Goal: Transaction & Acquisition: Book appointment/travel/reservation

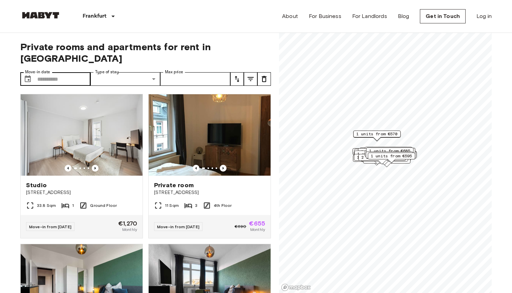
click at [29, 69] on label "Move-in date" at bounding box center [37, 72] width 25 height 6
click at [37, 72] on input "Move-in date" at bounding box center [63, 79] width 53 height 14
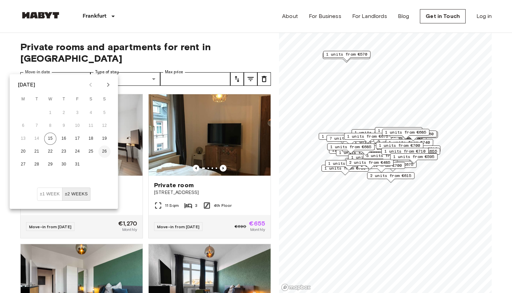
click at [105, 150] on button "26" at bounding box center [105, 151] width 12 height 12
type input "**********"
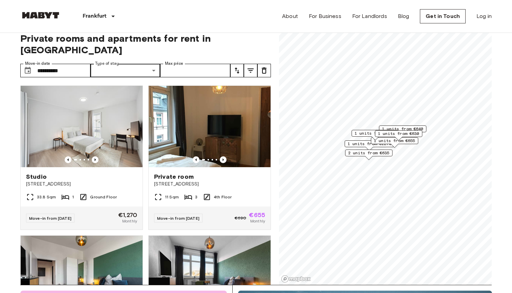
scroll to position [8, 0]
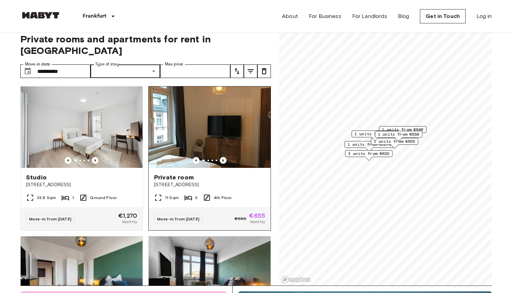
click at [223, 159] on icon "Previous image" at bounding box center [222, 160] width 1 height 3
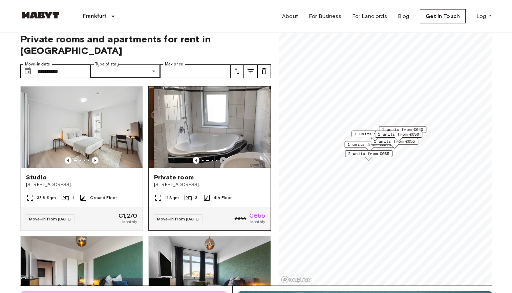
click at [223, 159] on icon "Previous image" at bounding box center [222, 160] width 1 height 3
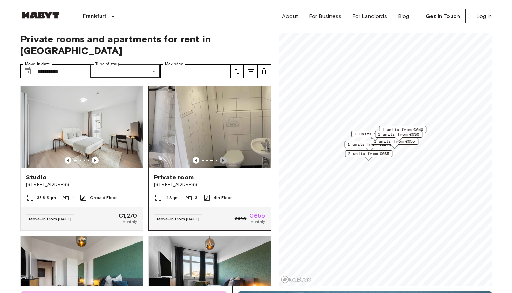
click at [223, 159] on icon "Previous image" at bounding box center [222, 160] width 1 height 3
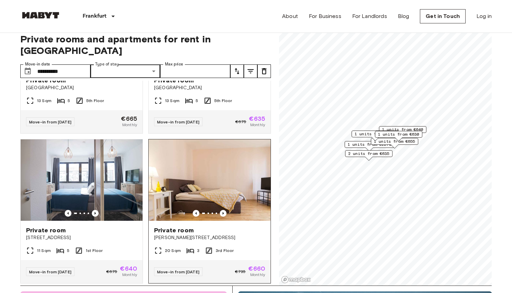
scroll to position [248, 0]
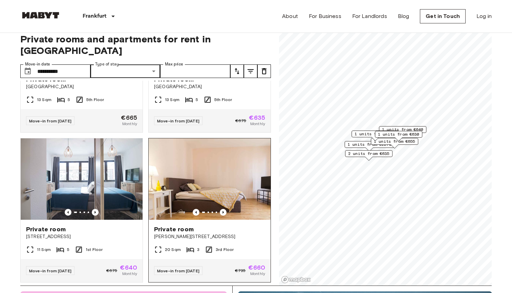
click at [223, 149] on img at bounding box center [210, 178] width 122 height 81
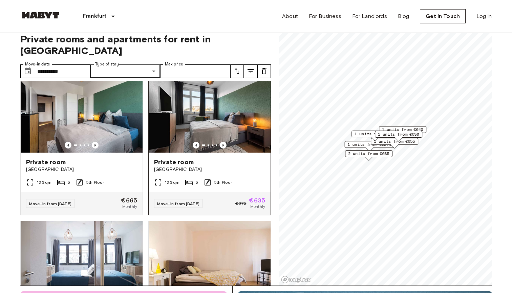
scroll to position [170, 0]
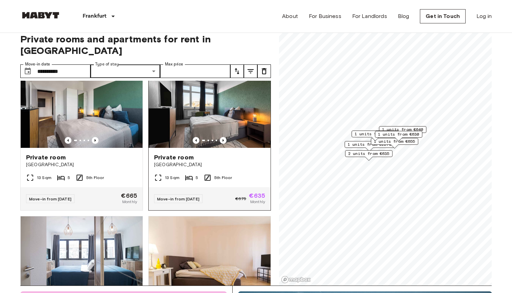
click at [201, 105] on img at bounding box center [210, 106] width 122 height 81
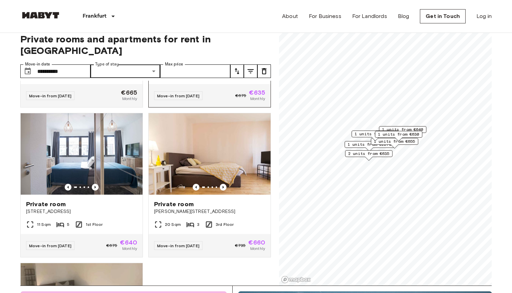
scroll to position [274, 0]
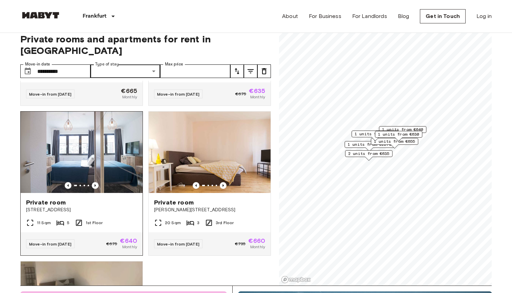
click at [75, 149] on img at bounding box center [82, 151] width 122 height 81
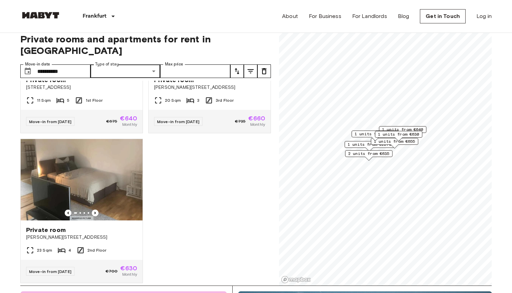
scroll to position [396, 0]
click at [98, 182] on img at bounding box center [82, 179] width 122 height 81
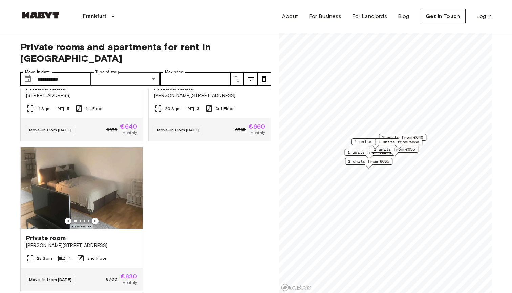
scroll to position [0, 0]
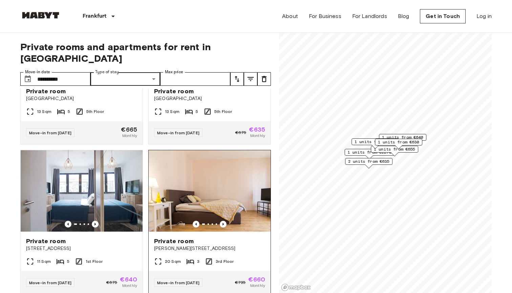
scroll to position [241, 0]
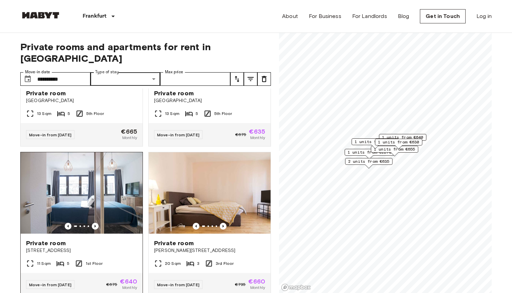
click at [92, 174] on img at bounding box center [82, 192] width 122 height 81
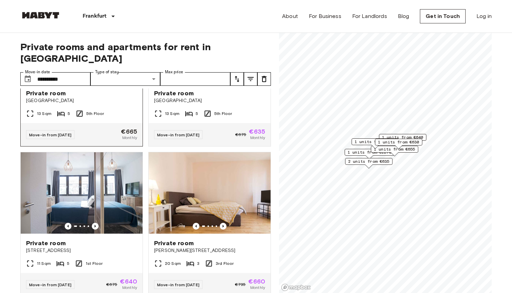
click at [42, 97] on span "Am Hauptbahnhof 8" at bounding box center [81, 100] width 111 height 7
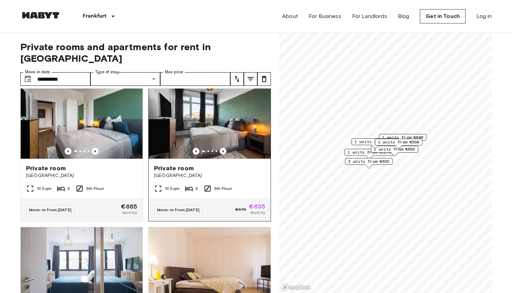
scroll to position [164, 0]
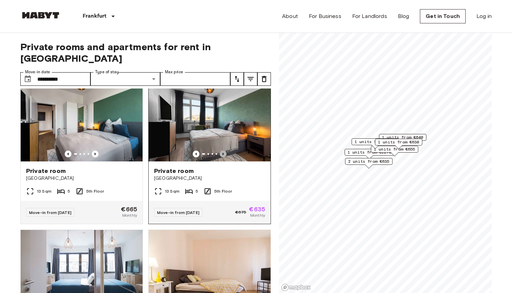
click at [223, 150] on icon "Previous image" at bounding box center [223, 153] width 7 height 7
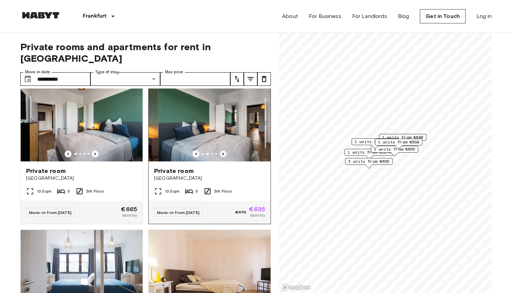
click at [223, 150] on icon "Previous image" at bounding box center [223, 153] width 7 height 7
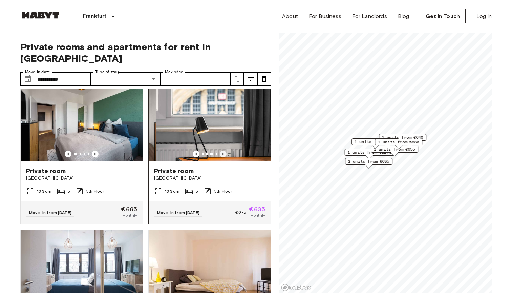
click at [223, 150] on icon "Previous image" at bounding box center [223, 153] width 7 height 7
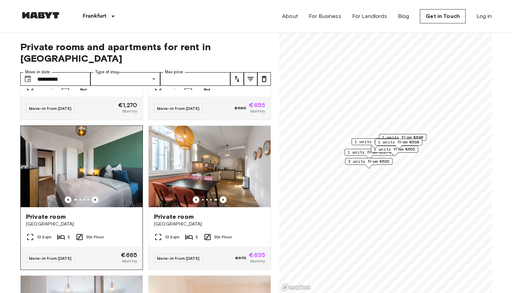
scroll to position [119, 0]
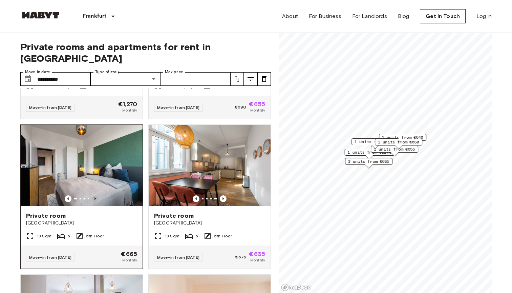
click at [98, 195] on icon "Previous image" at bounding box center [95, 198] width 7 height 7
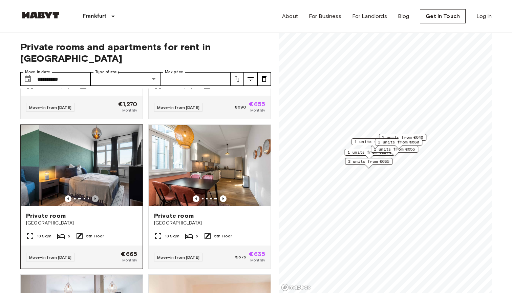
click at [98, 195] on icon "Previous image" at bounding box center [95, 198] width 7 height 7
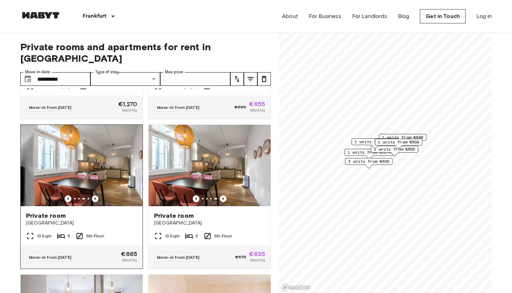
click at [98, 195] on icon "Previous image" at bounding box center [95, 198] width 7 height 7
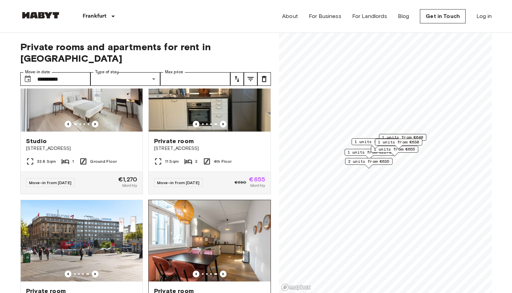
scroll to position [43, 0]
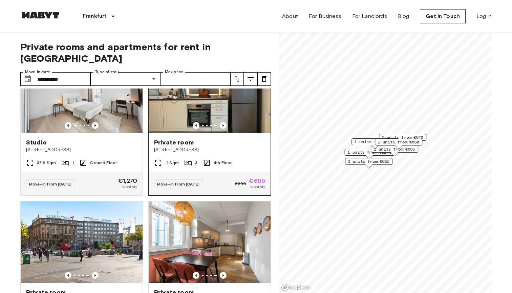
click at [178, 106] on img at bounding box center [210, 91] width 122 height 81
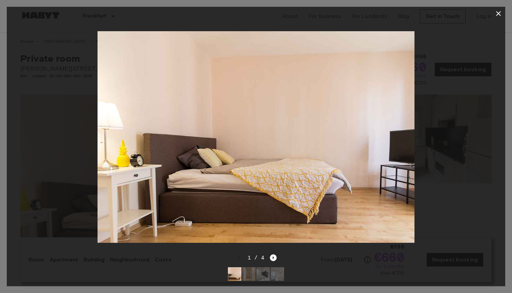
click at [502, 12] on icon "button" at bounding box center [498, 13] width 8 height 8
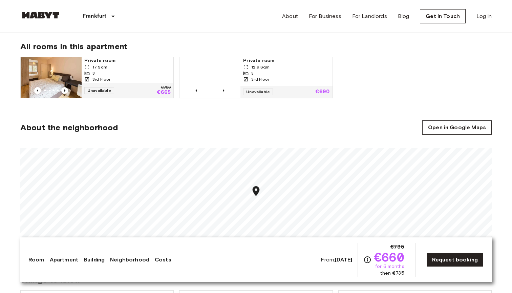
scroll to position [355, 0]
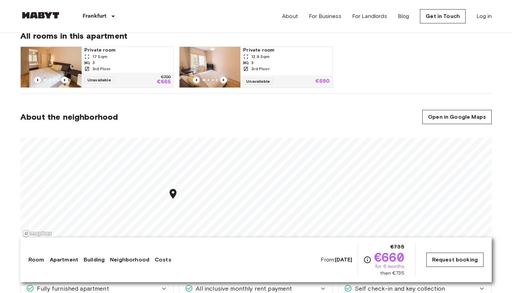
click at [447, 262] on link "Request booking" at bounding box center [454, 259] width 57 height 14
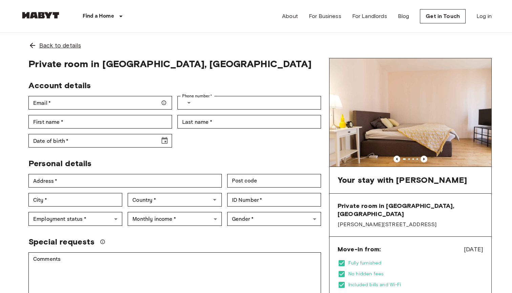
click at [26, 45] on div "Back to details" at bounding box center [255, 45] width 471 height 25
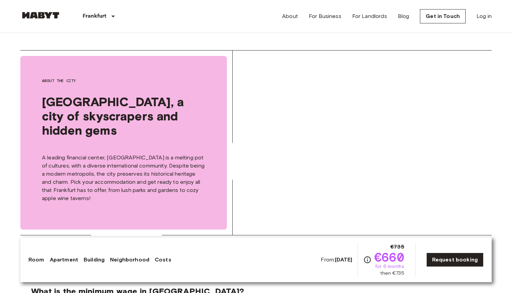
scroll to position [754, 0]
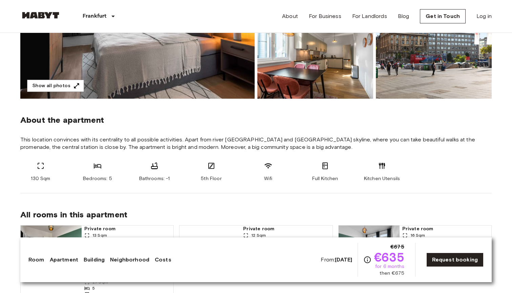
scroll to position [176, 0]
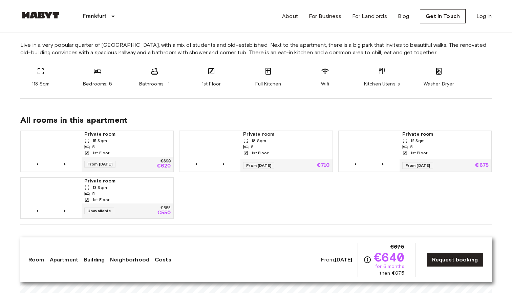
scroll to position [292, 0]
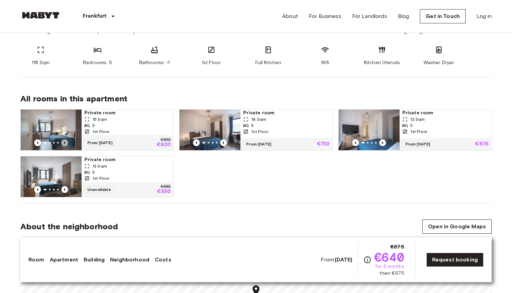
click at [66, 139] on icon "Previous image" at bounding box center [64, 142] width 7 height 7
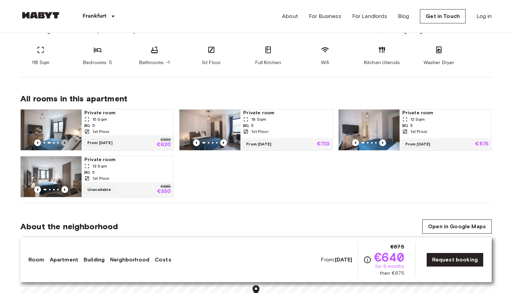
click at [66, 139] on icon "Previous image" at bounding box center [64, 142] width 7 height 7
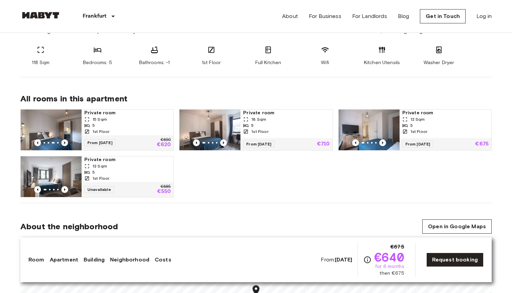
click at [66, 139] on icon "Previous image" at bounding box center [64, 142] width 7 height 7
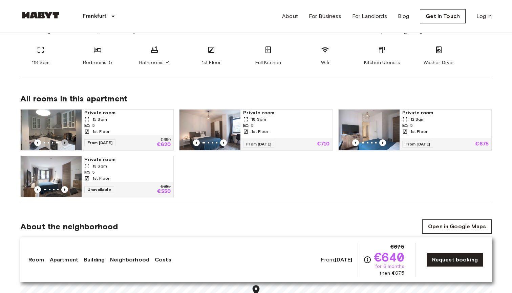
click at [66, 139] on icon "Previous image" at bounding box center [64, 142] width 7 height 7
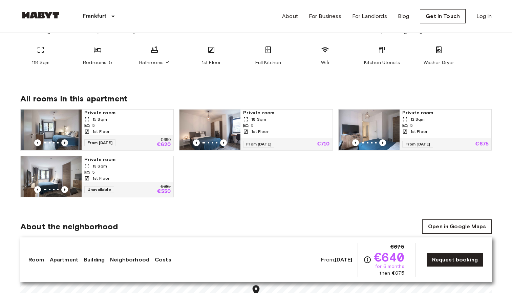
click at [66, 139] on icon "Previous image" at bounding box center [64, 142] width 7 height 7
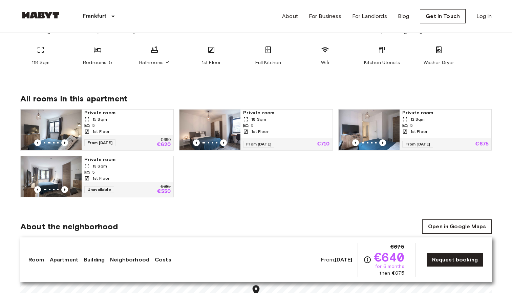
click at [67, 138] on img at bounding box center [51, 129] width 61 height 41
click at [446, 261] on link "Request booking" at bounding box center [454, 259] width 57 height 14
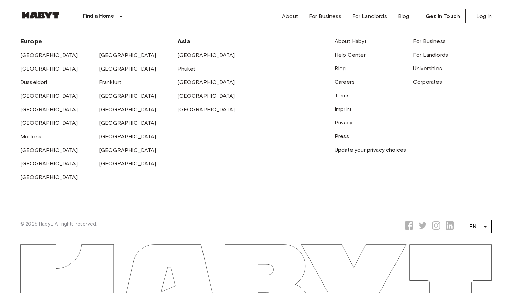
scroll to position [515, 0]
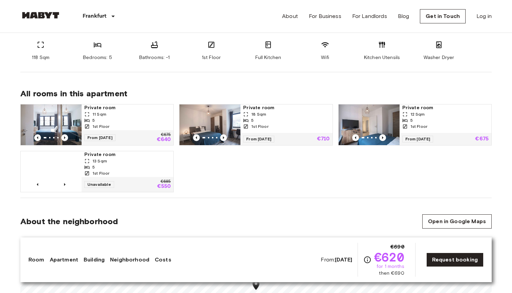
scroll to position [293, 0]
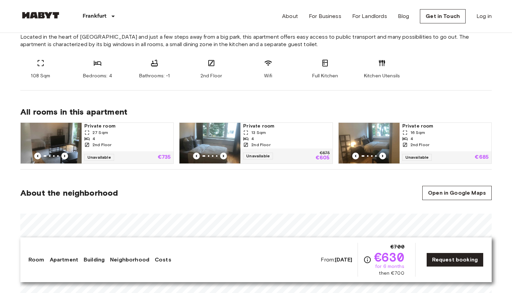
scroll to position [258, 0]
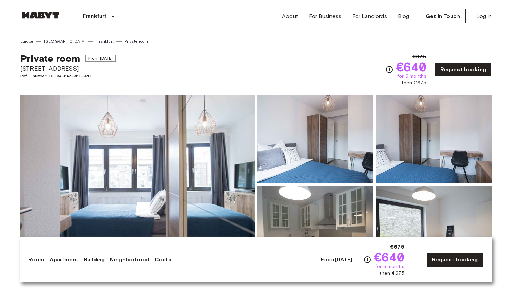
click at [163, 258] on link "Costs" at bounding box center [163, 259] width 17 height 8
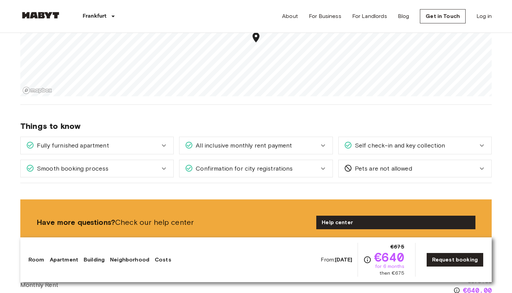
scroll to position [757, 0]
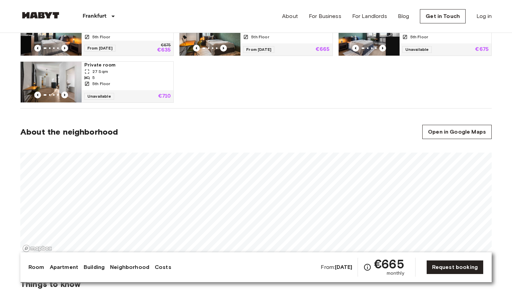
scroll to position [380, 0]
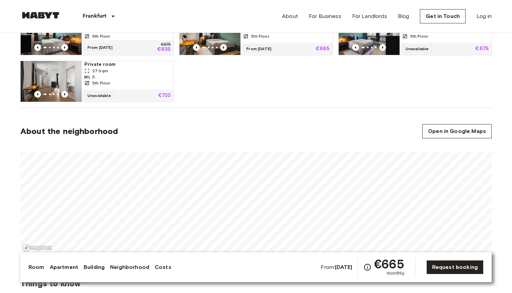
click at [63, 76] on img at bounding box center [51, 81] width 61 height 41
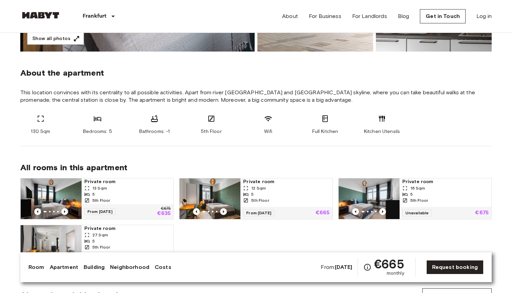
scroll to position [217, 0]
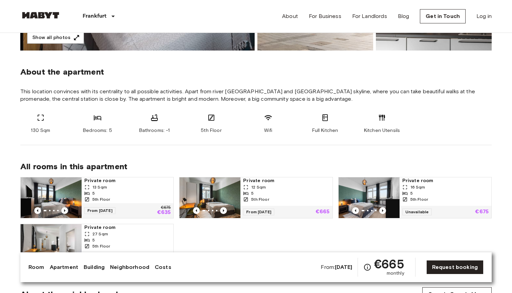
click at [204, 195] on img at bounding box center [209, 197] width 61 height 41
click at [57, 189] on img at bounding box center [51, 197] width 61 height 41
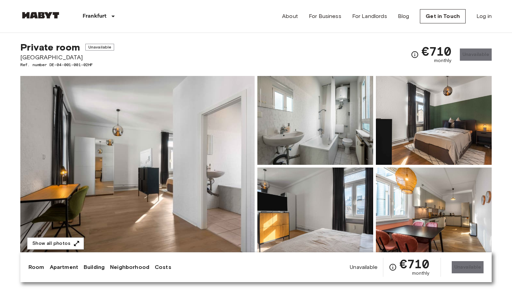
scroll to position [10, 0]
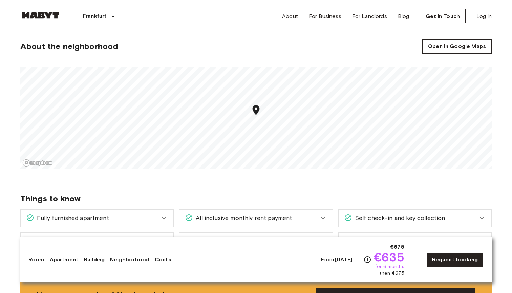
scroll to position [474, 0]
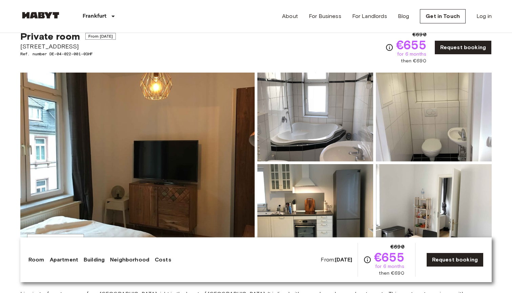
scroll to position [20, 0]
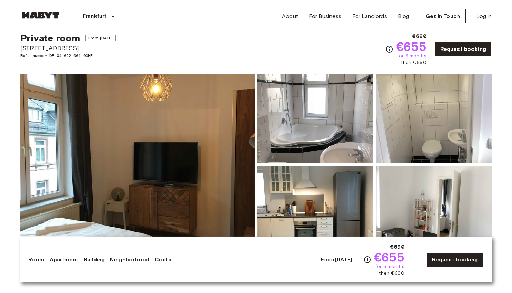
click at [47, 48] on span "[STREET_ADDRESS]" at bounding box center [68, 48] width 96 height 9
copy span "[STREET_ADDRESS]"
